Goal: Information Seeking & Learning: Learn about a topic

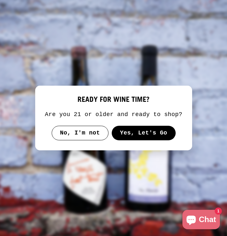
click at [149, 134] on button "Yes, Let's Go" at bounding box center [144, 133] width 64 height 15
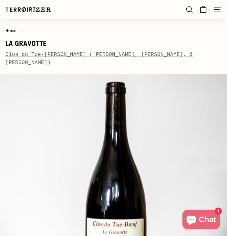
scroll to position [29, 0]
click at [43, 53] on link "Clos du Tue-[PERSON_NAME] ([PERSON_NAME], [PERSON_NAME], & [PERSON_NAME])" at bounding box center [98, 58] width 187 height 14
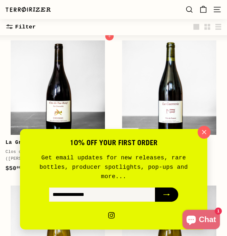
scroll to position [236, 0]
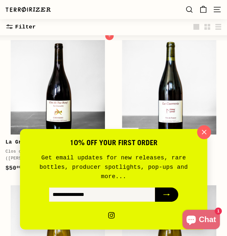
click at [206, 137] on icon "button" at bounding box center [204, 132] width 10 height 10
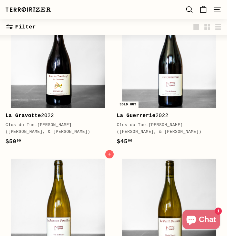
scroll to position [263, 0]
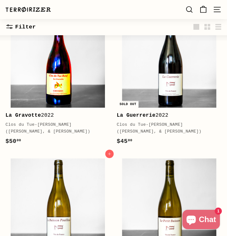
click at [64, 96] on img at bounding box center [58, 60] width 94 height 94
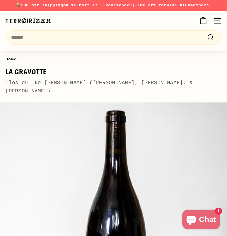
click at [51, 83] on link "Clos du Tue-[PERSON_NAME] ([PERSON_NAME], [PERSON_NAME], & [PERSON_NAME])" at bounding box center [98, 87] width 187 height 14
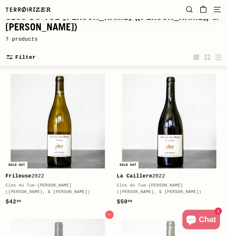
scroll to position [57, 0]
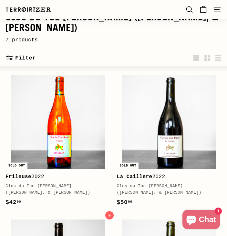
click at [76, 150] on img at bounding box center [58, 122] width 94 height 94
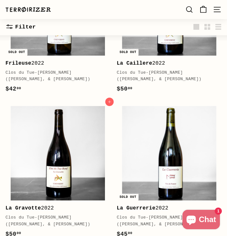
scroll to position [171, 0]
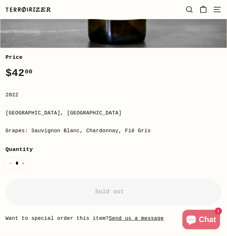
scroll to position [255, 0]
